Goal: Check status: Check status

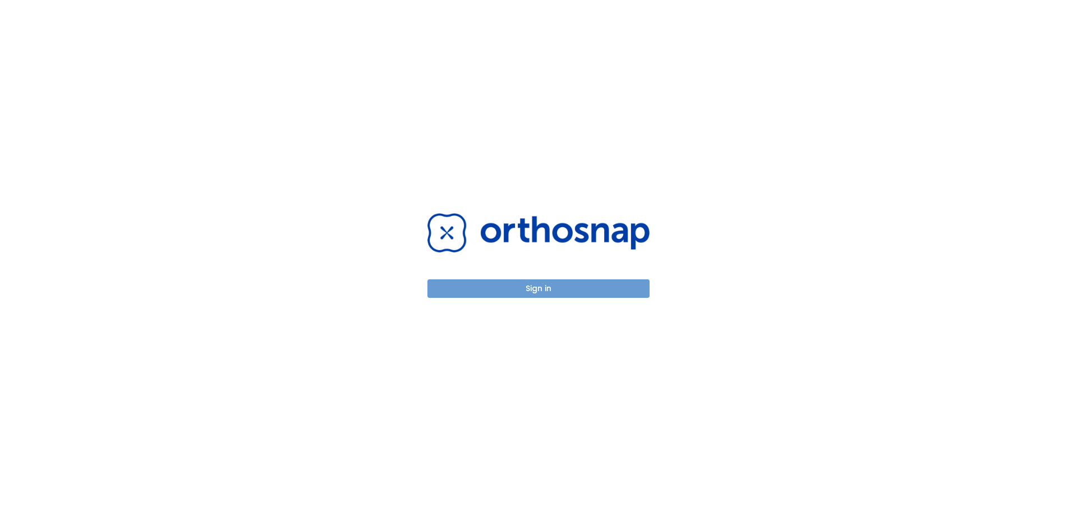
click at [557, 296] on button "Sign in" at bounding box center [538, 288] width 222 height 19
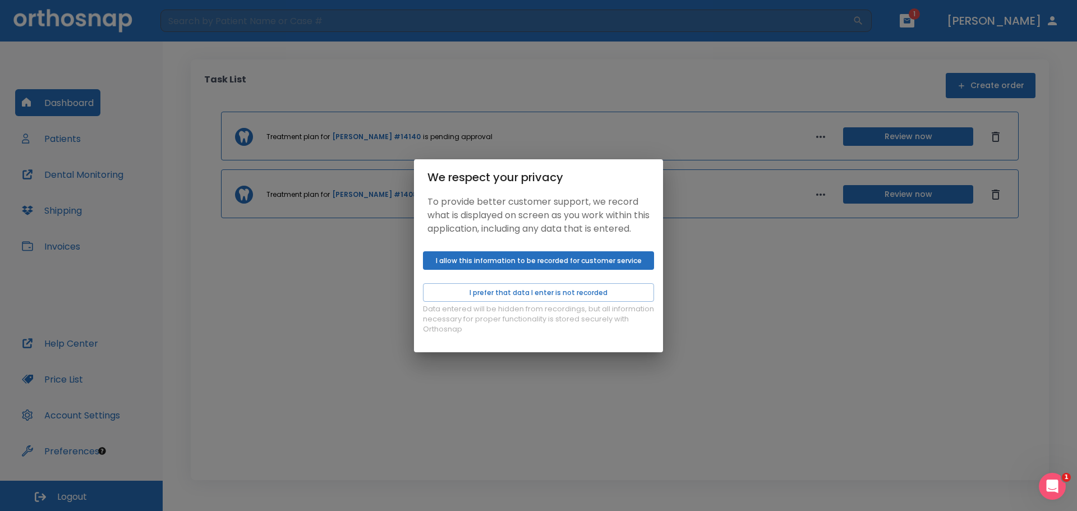
click at [578, 265] on button "I allow this information to be recorded for customer service" at bounding box center [538, 260] width 231 height 19
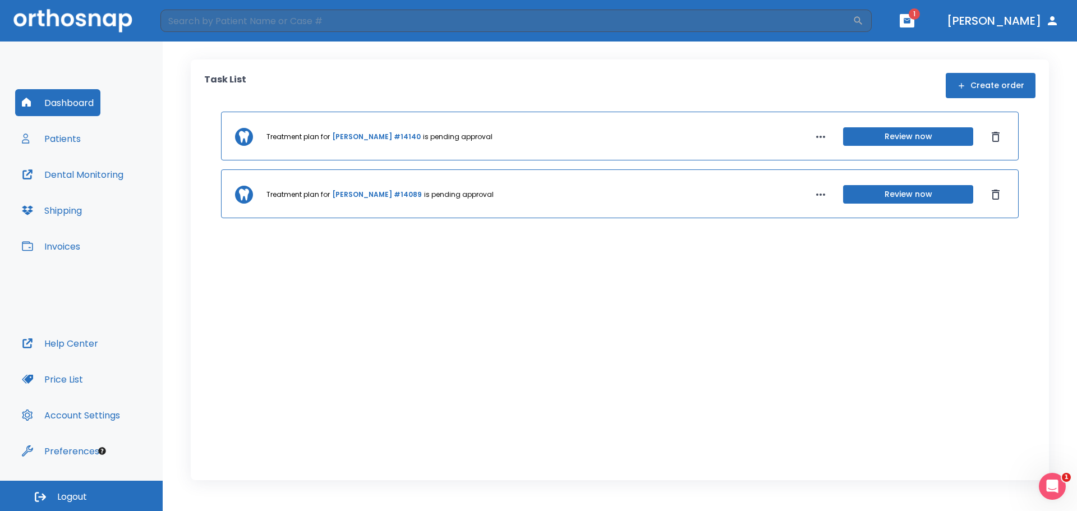
click at [80, 134] on button "Patients" at bounding box center [51, 138] width 72 height 27
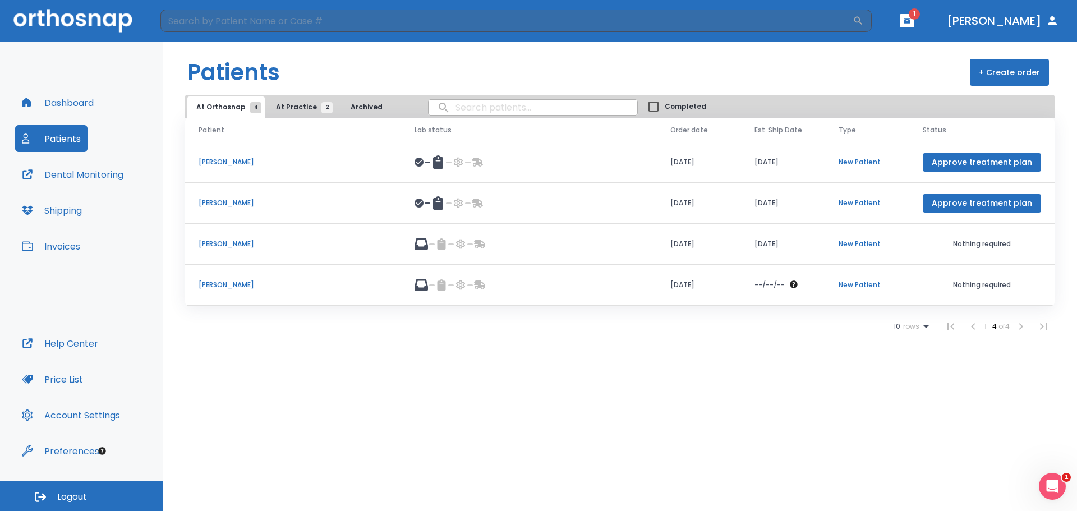
click at [289, 107] on span "At Practice 2" at bounding box center [301, 107] width 51 height 10
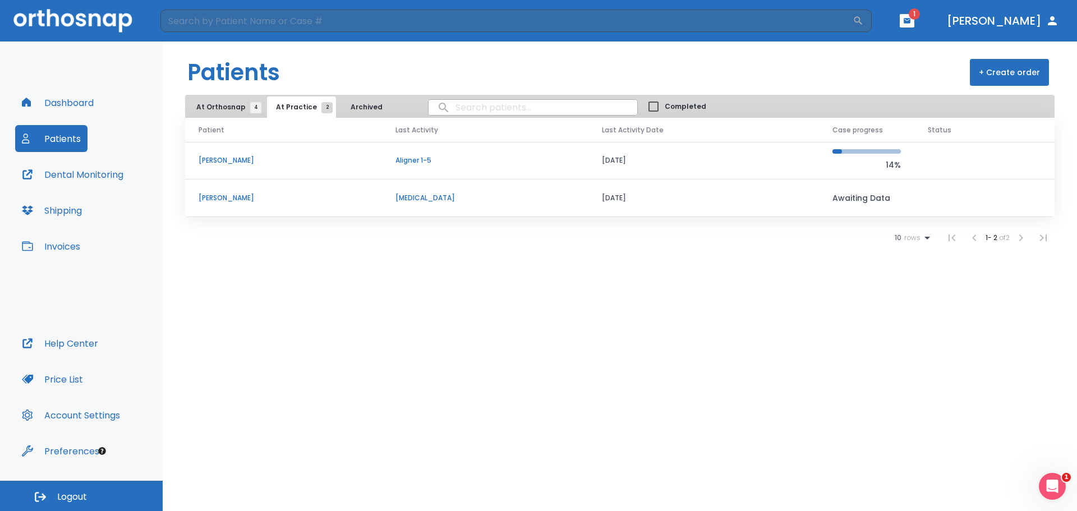
click at [218, 165] on p "[PERSON_NAME]" at bounding box center [284, 160] width 170 height 10
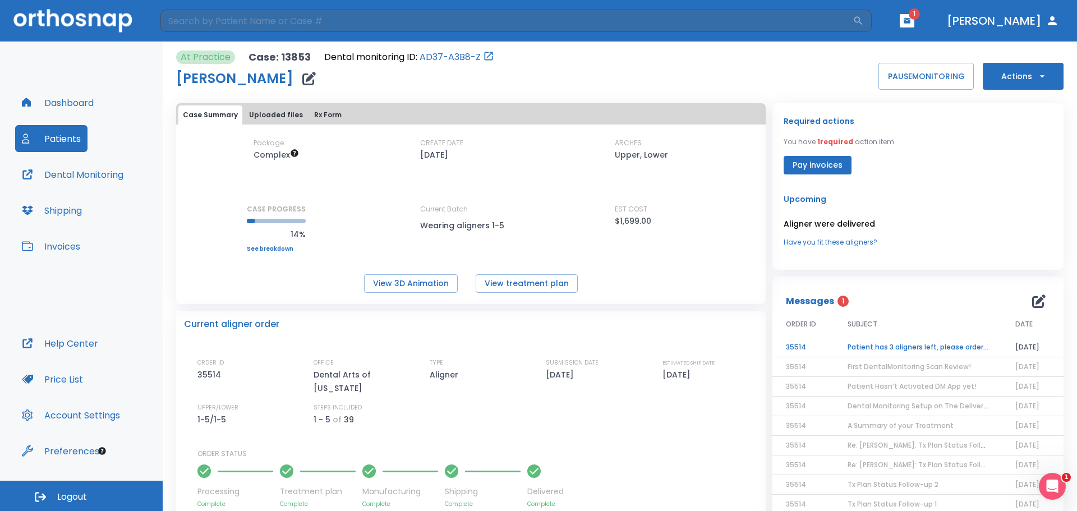
click at [908, 342] on td "Patient has 3 aligners left, please order next set!" at bounding box center [918, 348] width 168 height 20
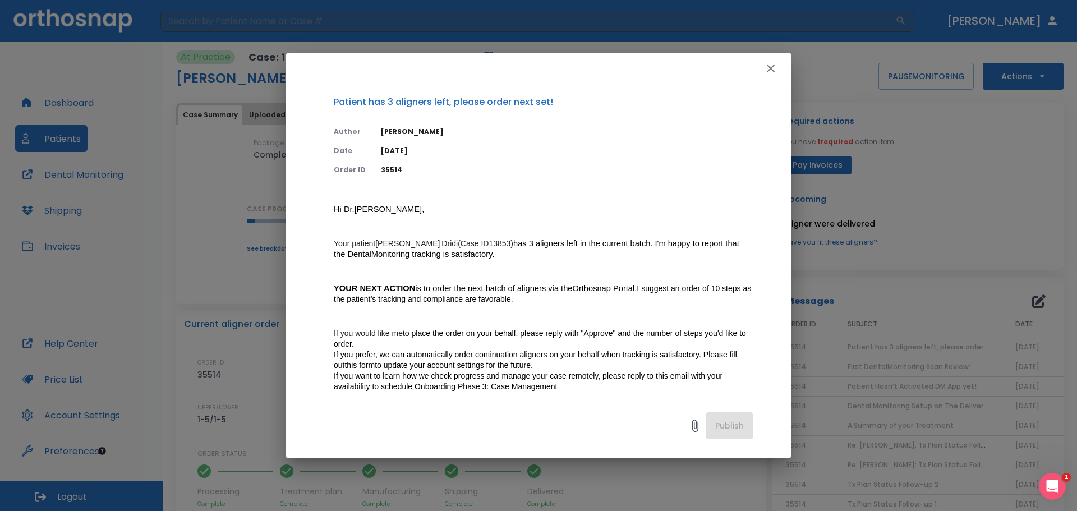
click at [770, 67] on icon "button" at bounding box center [770, 68] width 13 height 13
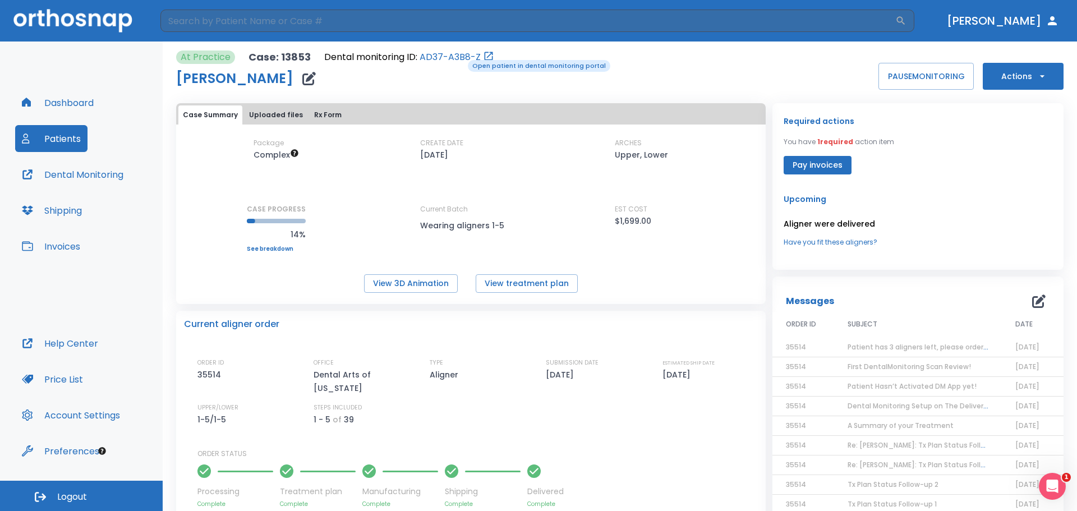
click at [460, 59] on link "AD37-A3B8-Z" at bounding box center [450, 56] width 61 height 13
